Goal: Obtain resource: Download file/media

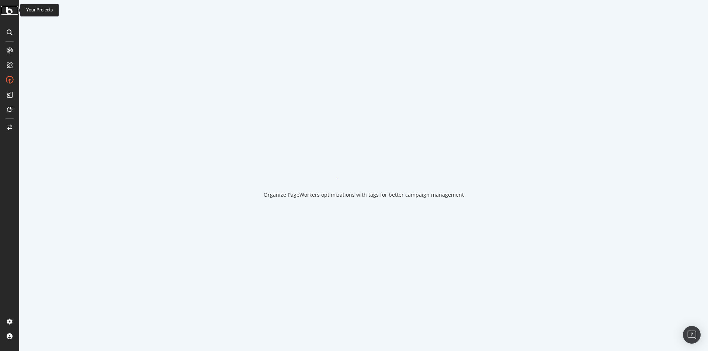
click at [7, 11] on icon at bounding box center [9, 10] width 7 height 9
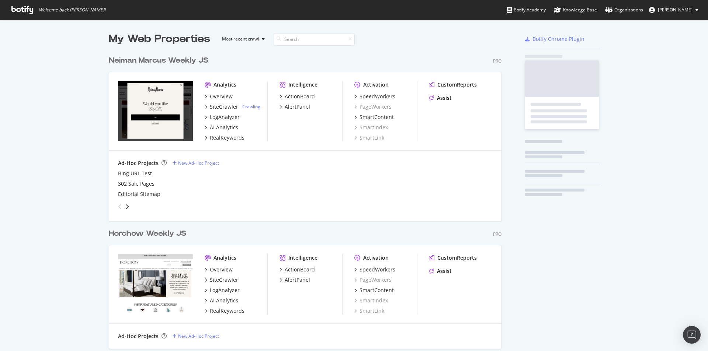
scroll to position [346, 697]
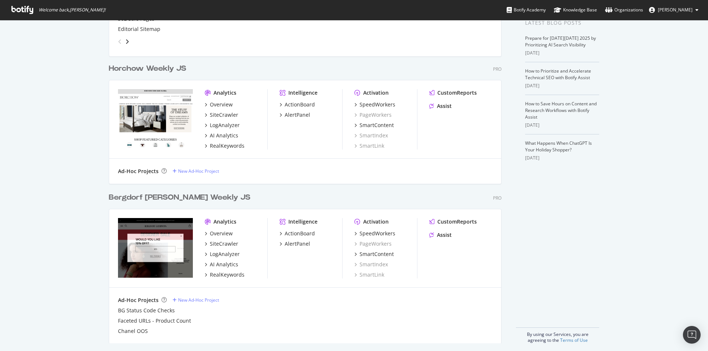
scroll to position [169, 0]
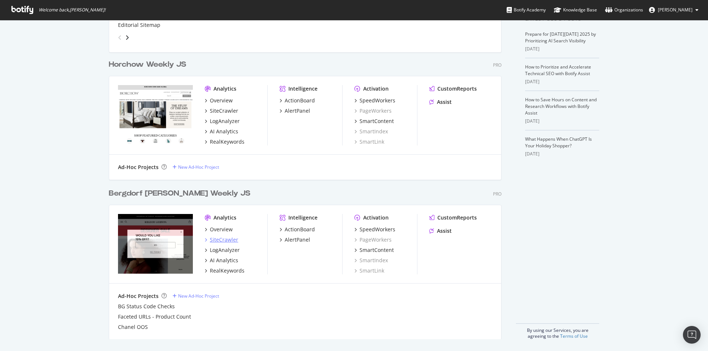
click at [222, 237] on div "SiteCrawler" at bounding box center [224, 239] width 28 height 7
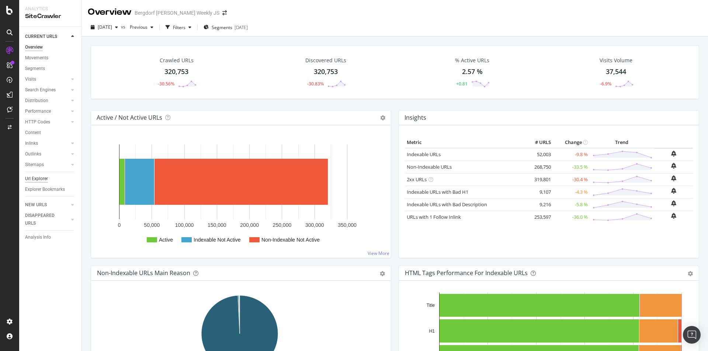
click at [36, 177] on div "Url Explorer" at bounding box center [36, 179] width 23 height 8
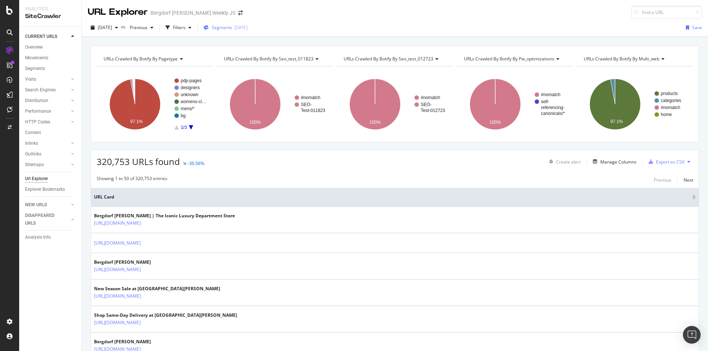
click at [224, 28] on div "Segments [DATE]" at bounding box center [225, 27] width 44 height 6
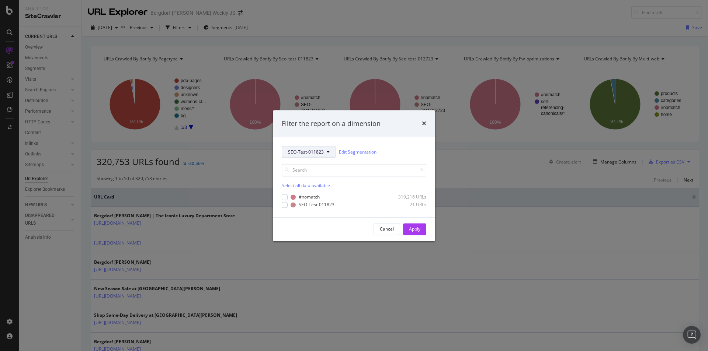
click at [324, 152] on button "SEO-Test-011823" at bounding box center [309, 152] width 54 height 12
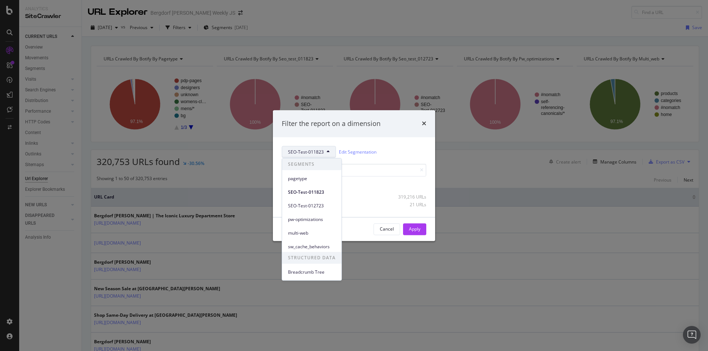
click at [384, 139] on div "SEO-Test-011823 Edit Segmentation Select all data available #nomatch 319,216 UR…" at bounding box center [354, 177] width 162 height 80
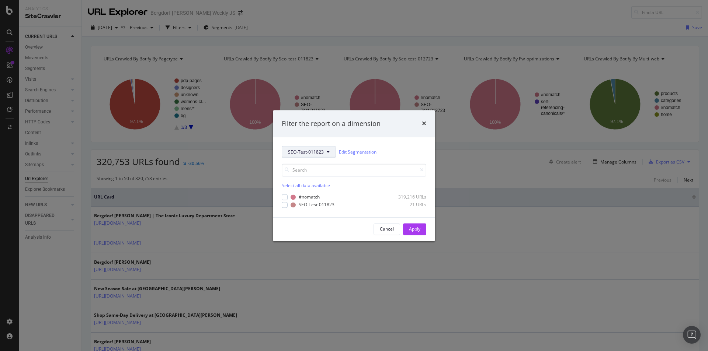
click at [301, 156] on button "SEO-Test-011823" at bounding box center [309, 152] width 54 height 12
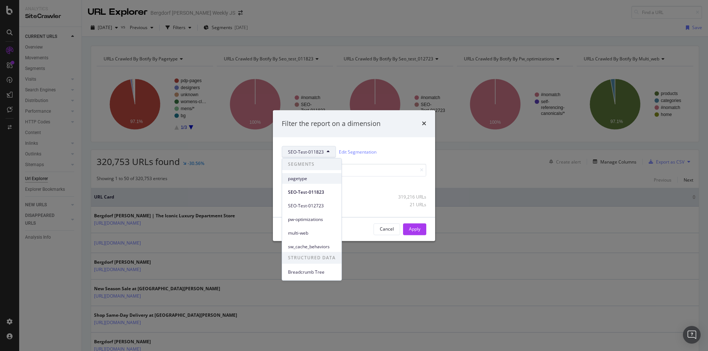
click at [313, 176] on span "pagetype" at bounding box center [312, 178] width 48 height 7
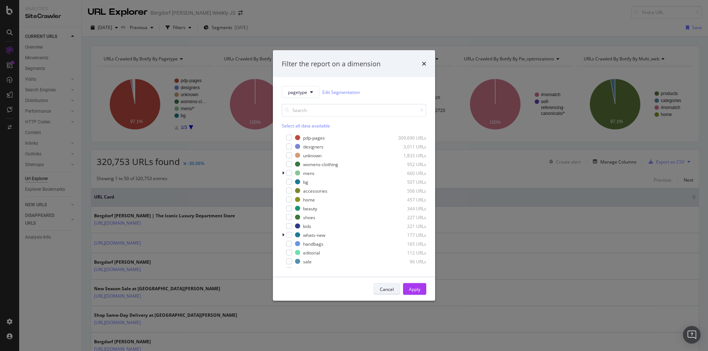
click at [388, 288] on div "Cancel" at bounding box center [387, 289] width 14 height 6
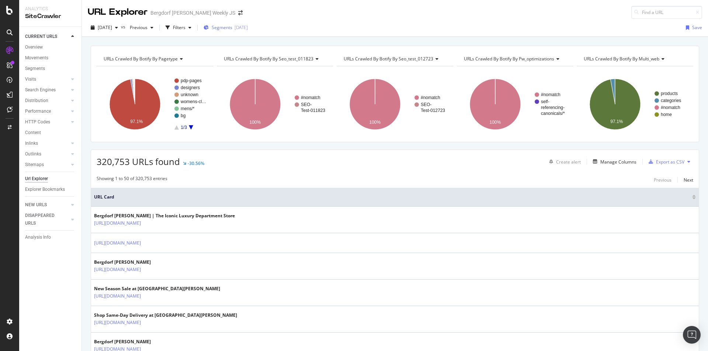
click at [209, 24] on div "button" at bounding box center [205, 27] width 5 height 6
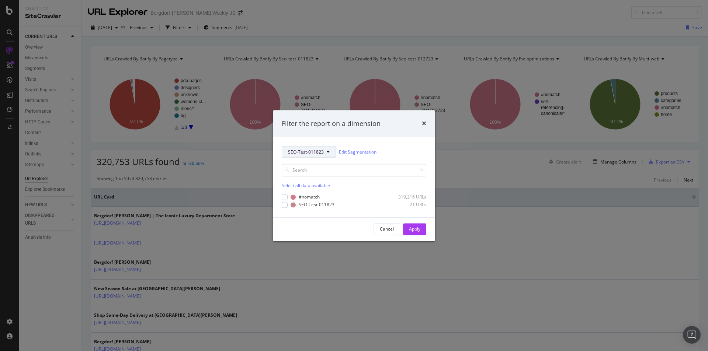
click at [331, 151] on button "SEO-Test-011823" at bounding box center [309, 152] width 54 height 12
click at [413, 159] on div "Select all data available #nomatch 319,216 URLs SEO-Test-011823 21 URLs" at bounding box center [354, 183] width 144 height 50
click at [386, 227] on div "Cancel" at bounding box center [387, 229] width 14 height 6
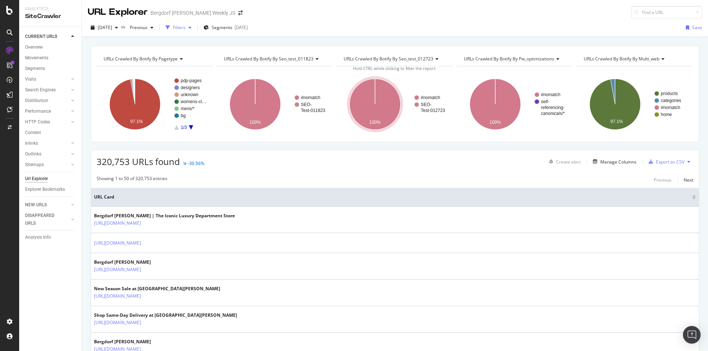
click at [170, 25] on icon "button" at bounding box center [167, 27] width 4 height 4
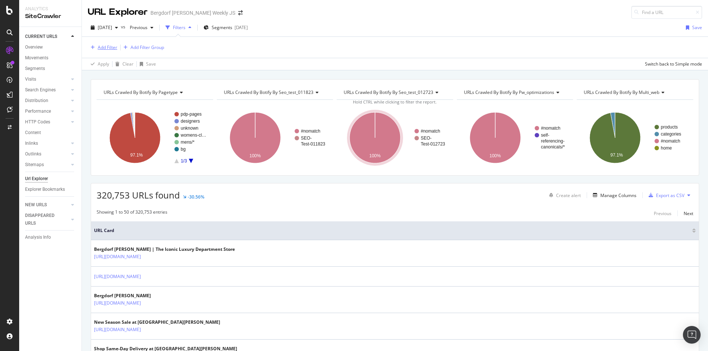
click at [110, 45] on div "Add Filter" at bounding box center [108, 47] width 20 height 6
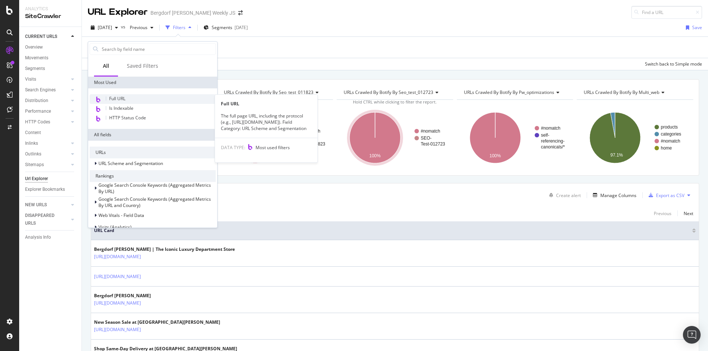
click at [130, 97] on div "Full URL" at bounding box center [153, 99] width 126 height 10
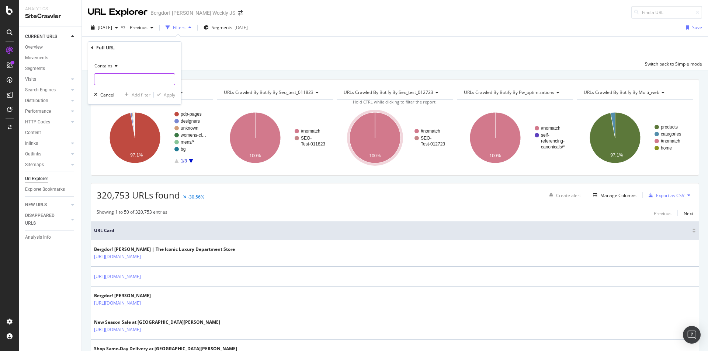
click at [126, 75] on input "text" at bounding box center [134, 79] width 80 height 12
type input "/c/"
click at [169, 98] on div "Apply" at bounding box center [169, 95] width 11 height 6
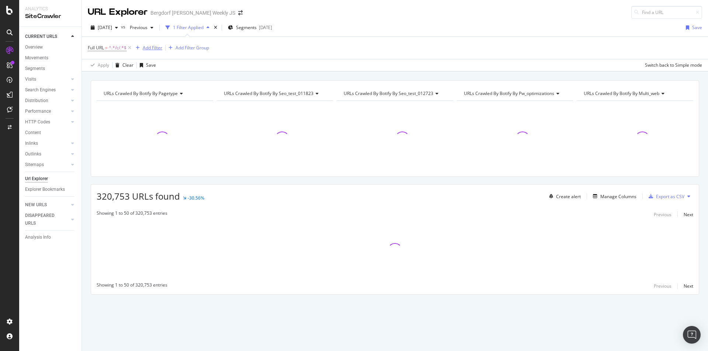
click at [154, 48] on div "Add Filter" at bounding box center [153, 48] width 20 height 6
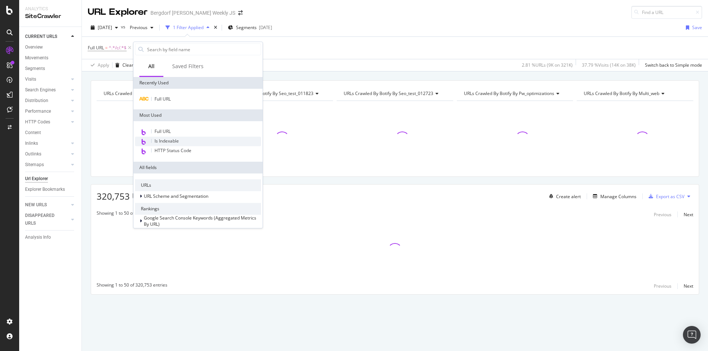
click at [186, 137] on div "Is Indexable" at bounding box center [198, 142] width 126 height 10
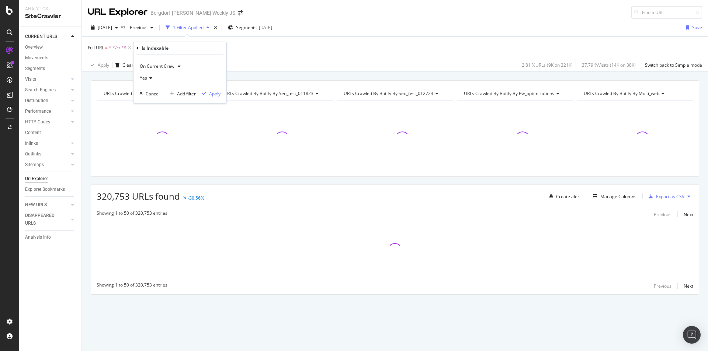
click at [219, 94] on div "Apply" at bounding box center [214, 94] width 11 height 6
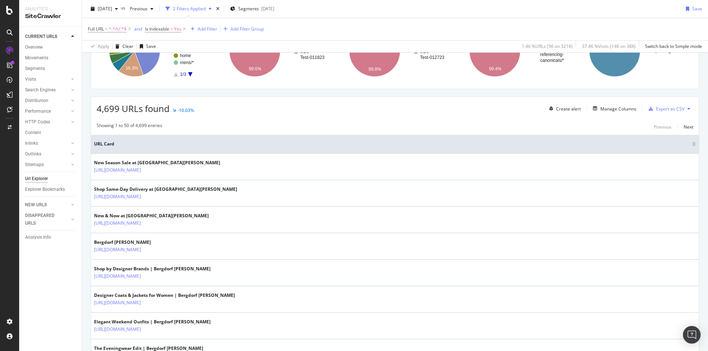
scroll to position [111, 0]
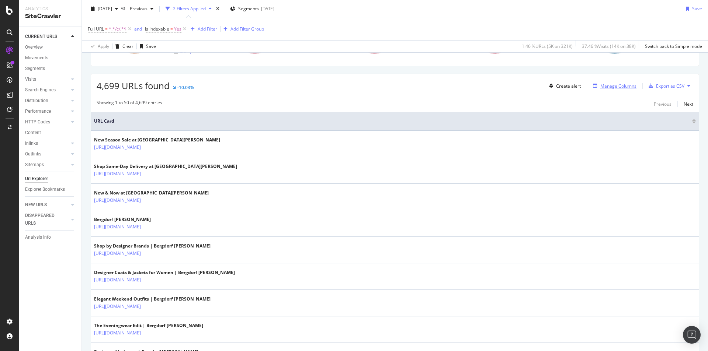
click at [626, 88] on div "Manage Columns" at bounding box center [618, 86] width 36 height 6
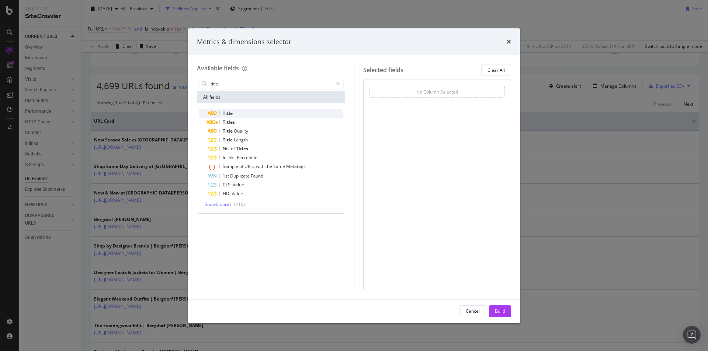
click at [264, 111] on div "Title" at bounding box center [275, 113] width 136 height 9
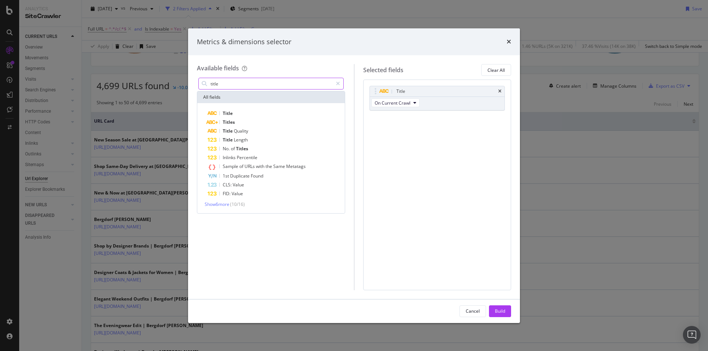
click at [265, 86] on input "title" at bounding box center [271, 83] width 123 height 11
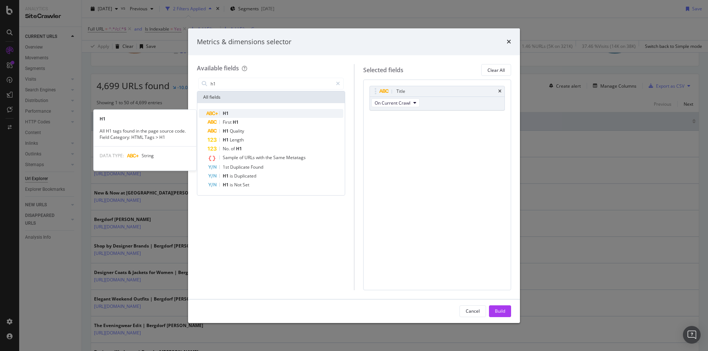
click at [263, 111] on div "H1" at bounding box center [275, 113] width 136 height 9
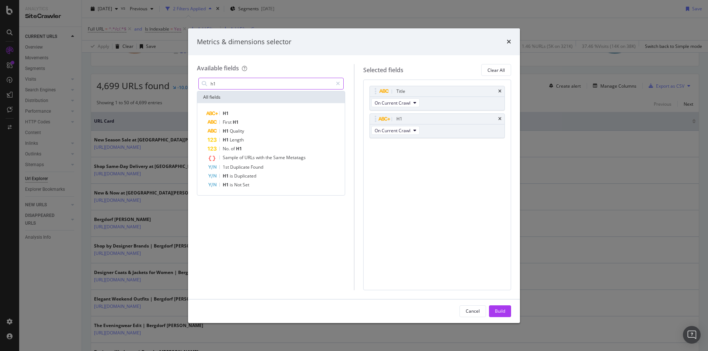
click at [257, 86] on input "h1" at bounding box center [271, 83] width 123 height 11
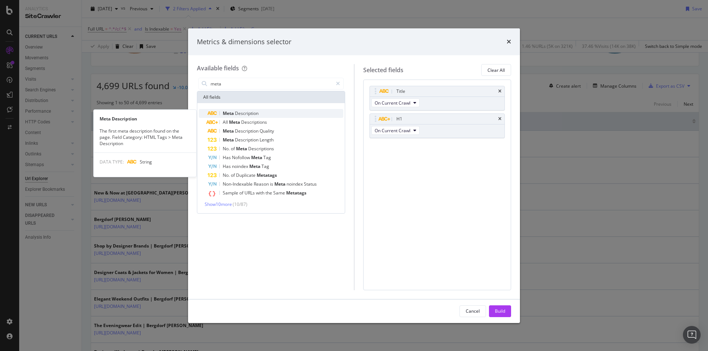
click at [256, 112] on span "Description" at bounding box center [247, 113] width 24 height 6
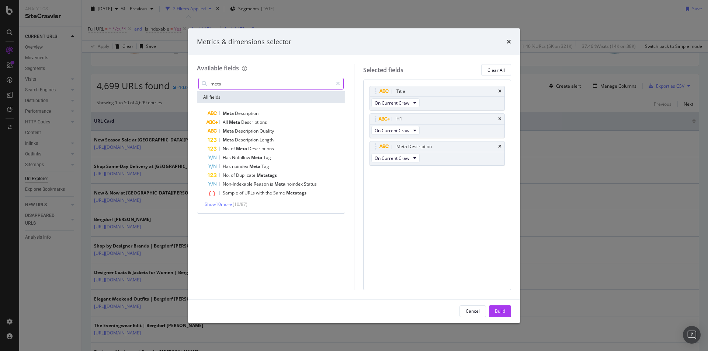
click at [254, 84] on input "meta" at bounding box center [271, 83] width 123 height 11
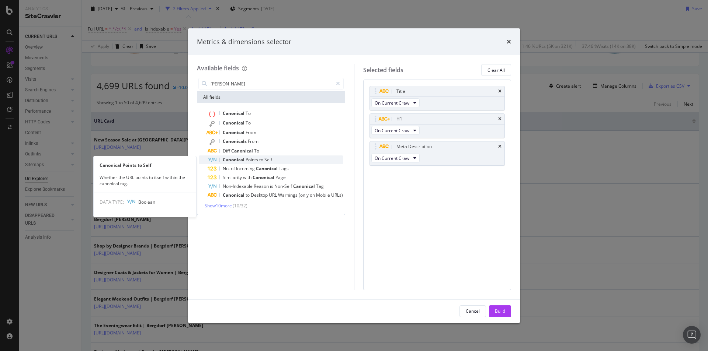
click at [280, 159] on div "Canonical Points to Self" at bounding box center [275, 160] width 136 height 9
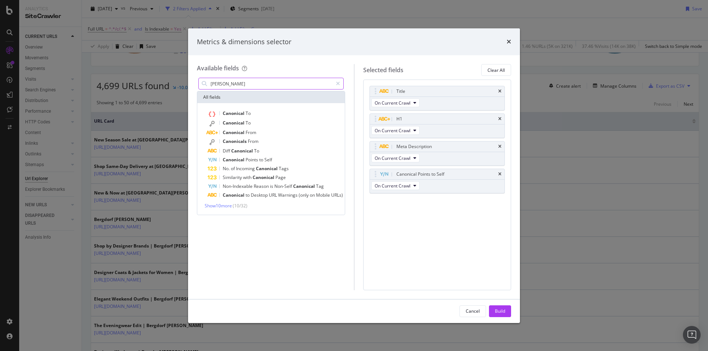
click at [252, 87] on input "[PERSON_NAME]" at bounding box center [271, 83] width 123 height 11
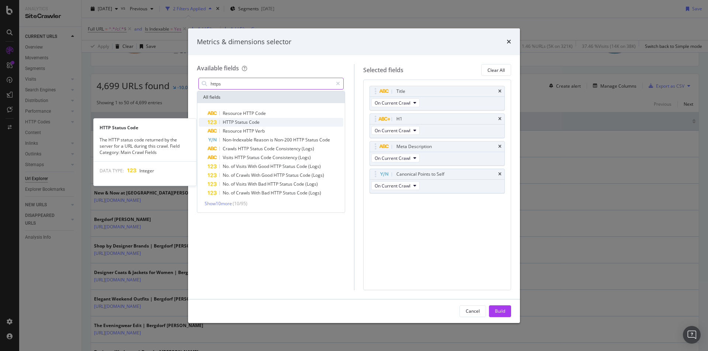
type input "https"
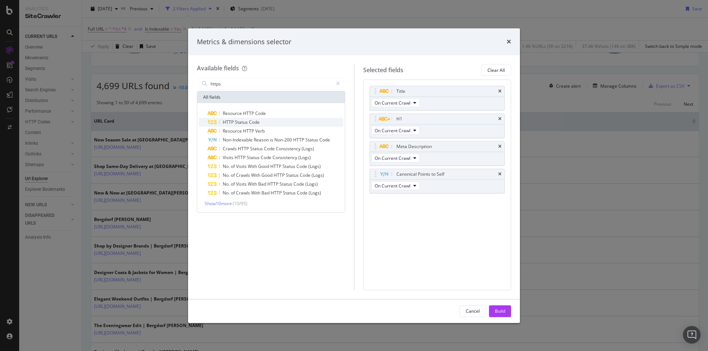
click at [263, 120] on div "HTTP Status Code" at bounding box center [275, 122] width 136 height 9
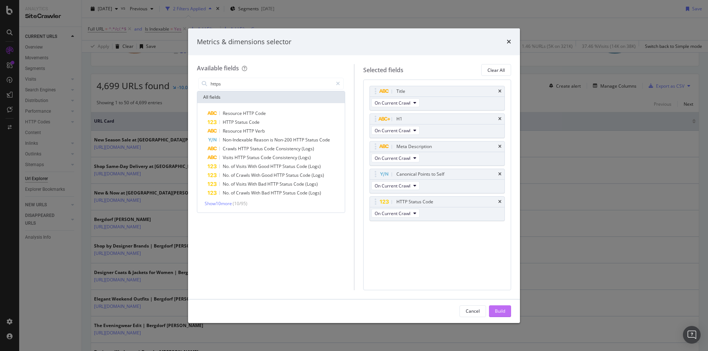
click at [507, 314] on button "Build" at bounding box center [500, 312] width 22 height 12
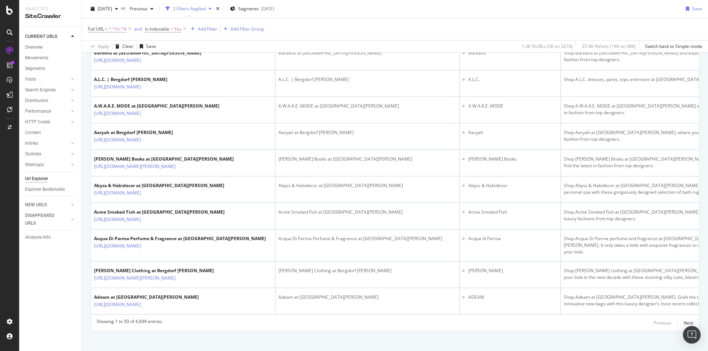
scroll to position [1299, 0]
click at [208, 27] on div "Add Filter" at bounding box center [208, 29] width 20 height 6
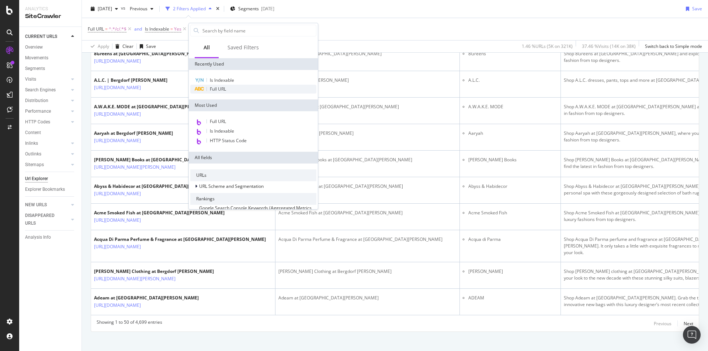
click at [245, 90] on div "Full URL" at bounding box center [253, 89] width 126 height 9
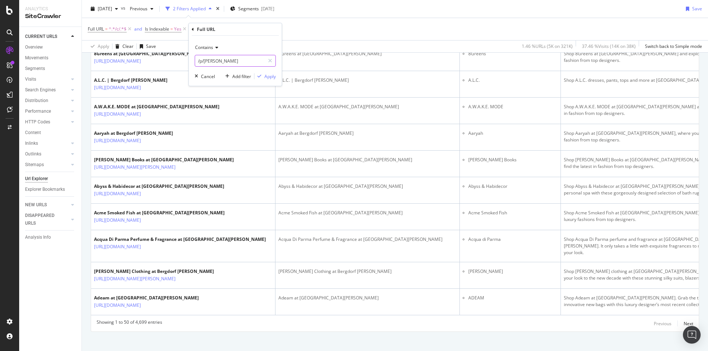
click at [252, 61] on input "/p/[PERSON_NAME]" at bounding box center [230, 61] width 70 height 12
type input "="
click at [214, 47] on icon at bounding box center [215, 47] width 5 height 4
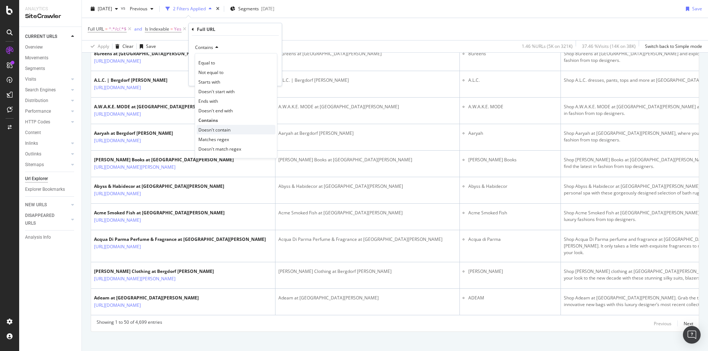
click at [235, 126] on div "Doesn't contain" at bounding box center [235, 130] width 79 height 10
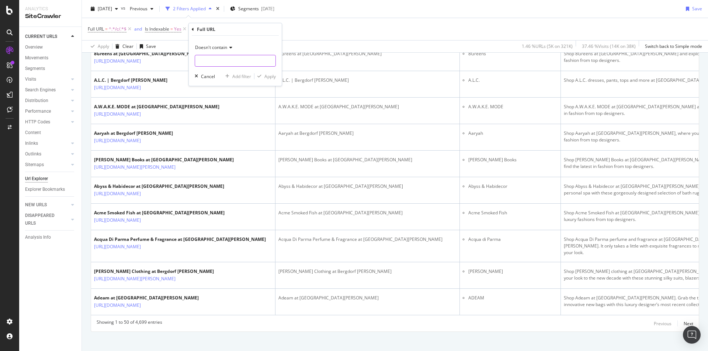
click at [223, 60] on input "text" at bounding box center [235, 61] width 80 height 12
type input "?"
click at [273, 77] on div "Apply" at bounding box center [269, 76] width 11 height 6
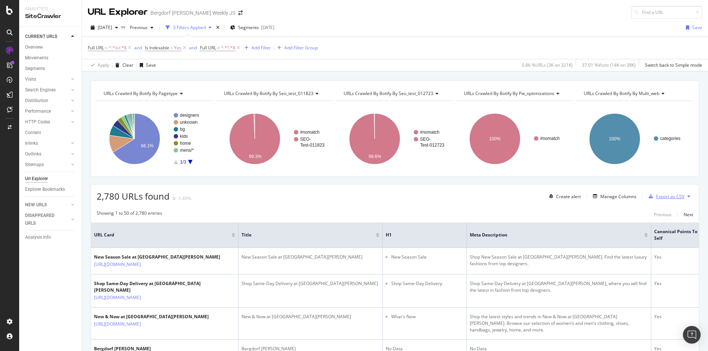
click at [660, 196] on div "Export as CSV" at bounding box center [670, 196] width 28 height 6
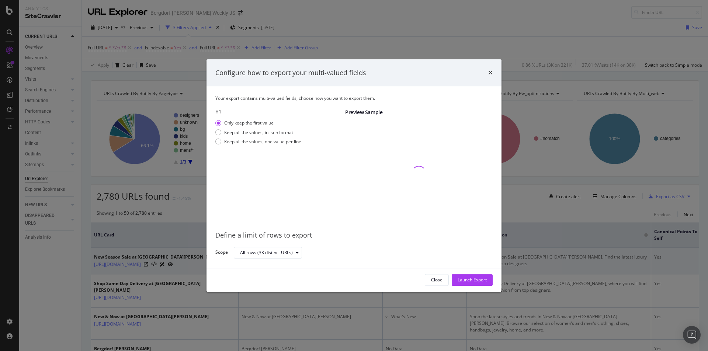
click at [460, 278] on div "Launch Export" at bounding box center [471, 280] width 29 height 6
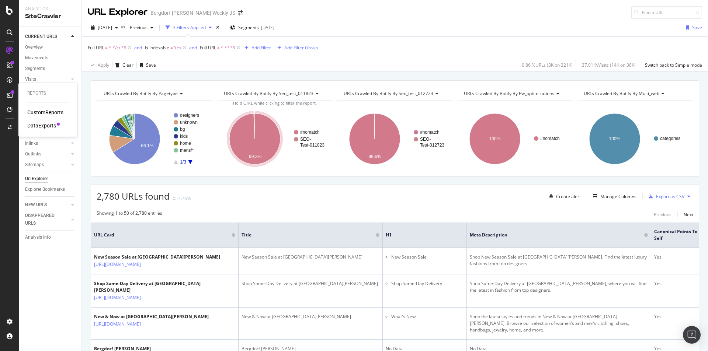
click at [51, 123] on div "DataExports" at bounding box center [41, 125] width 29 height 7
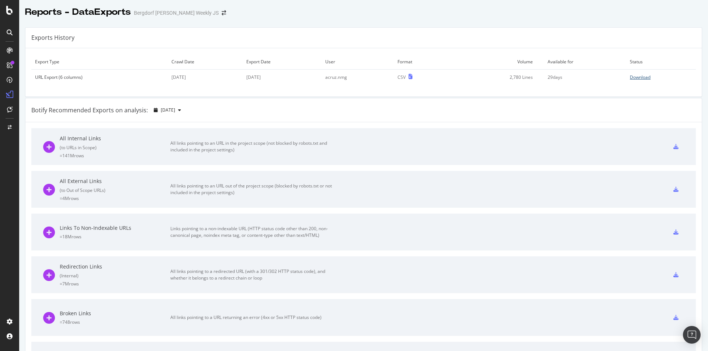
click at [630, 76] on div "Download" at bounding box center [639, 77] width 21 height 6
